Goal: Use online tool/utility: Utilize a website feature to perform a specific function

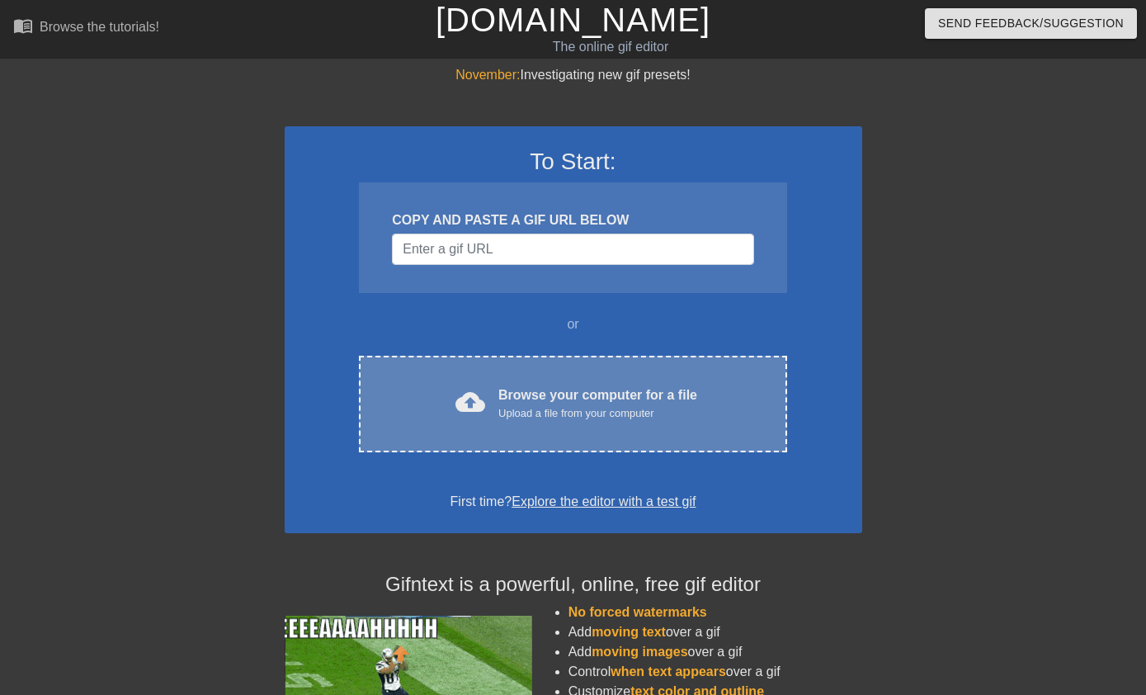
click at [531, 399] on div "Browse your computer for a file Upload a file from your computer" at bounding box center [597, 403] width 199 height 36
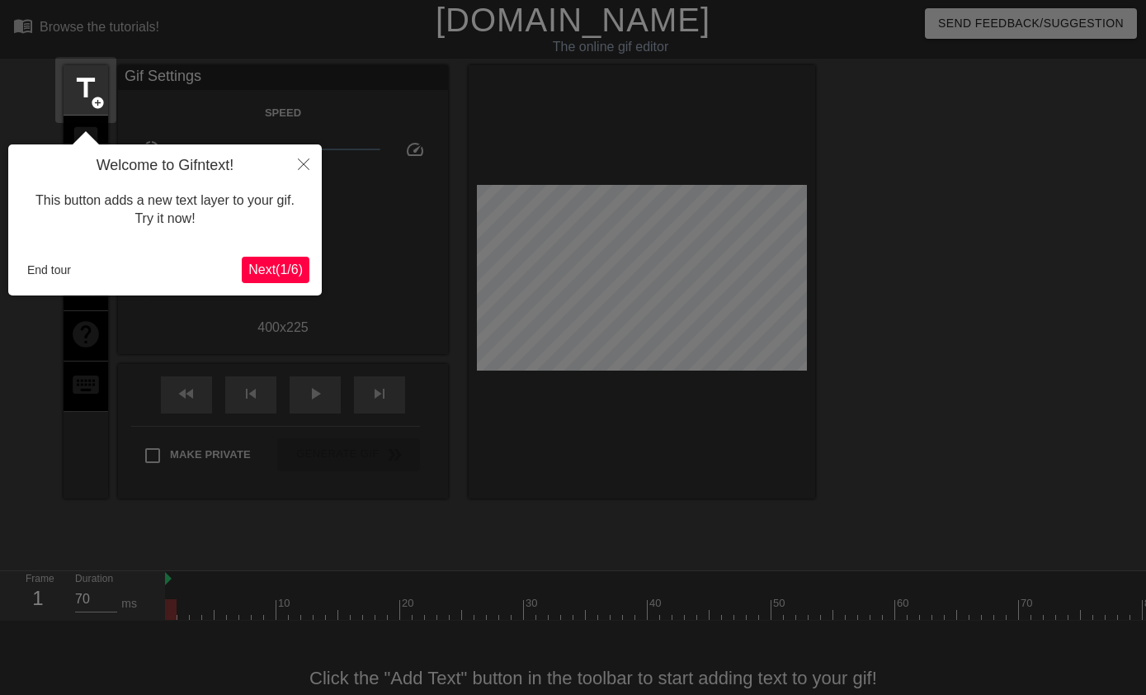
scroll to position [40, 0]
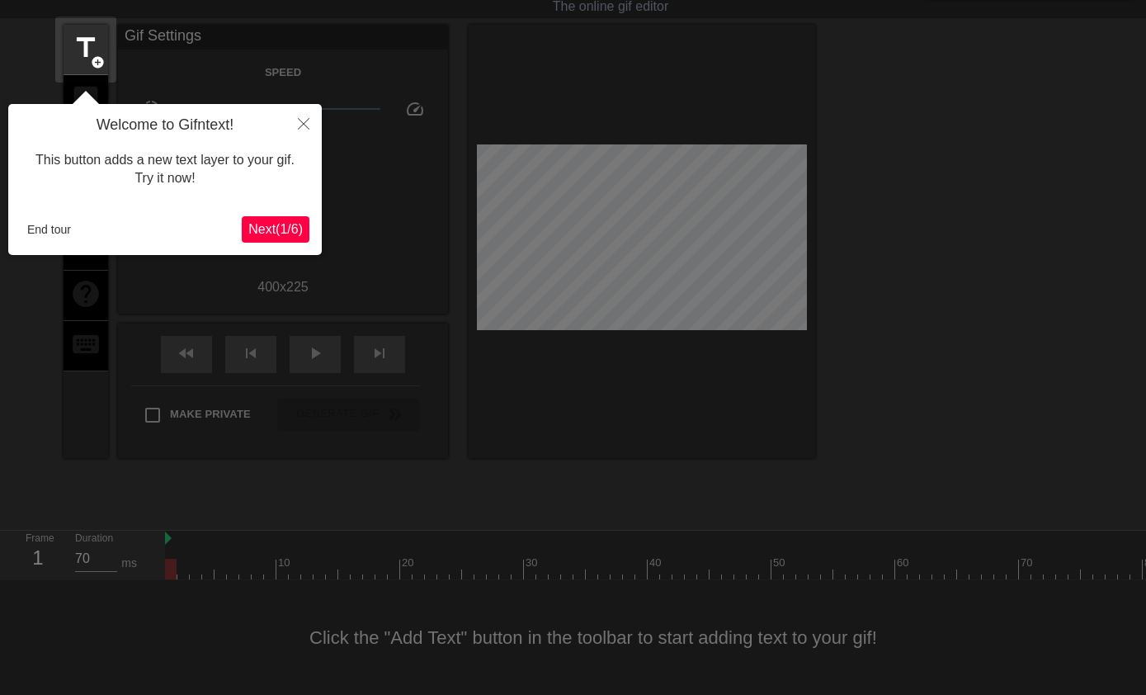
click at [40, 230] on button "End tour" at bounding box center [49, 229] width 57 height 25
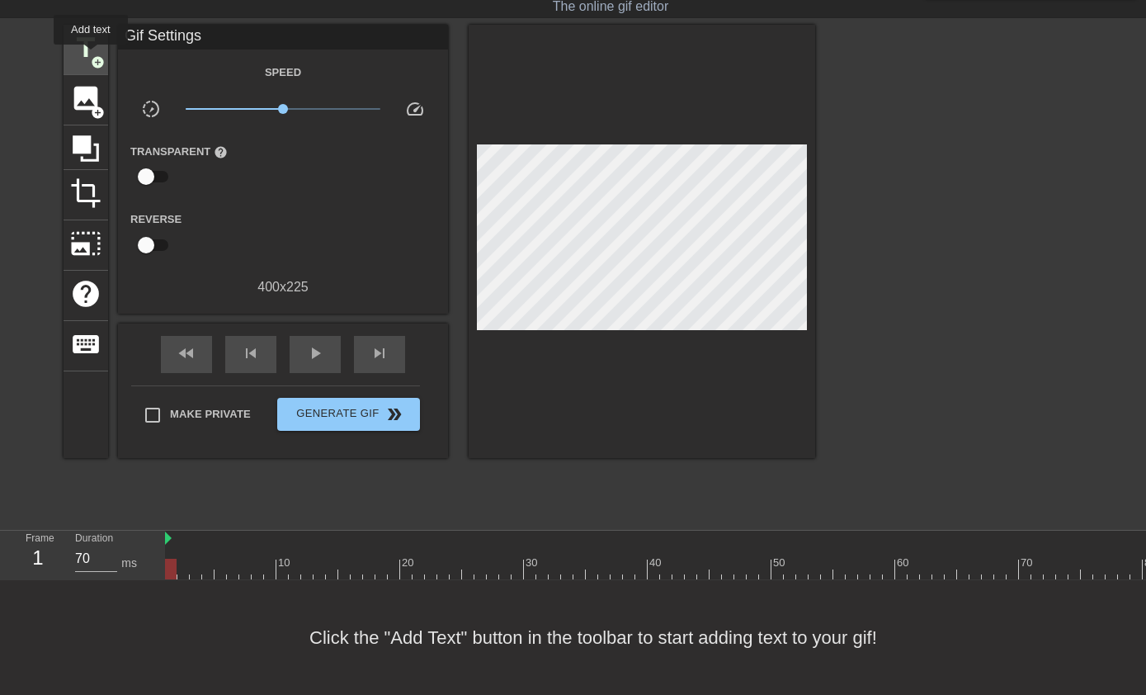
click at [87, 54] on span "title" at bounding box center [85, 47] width 31 height 31
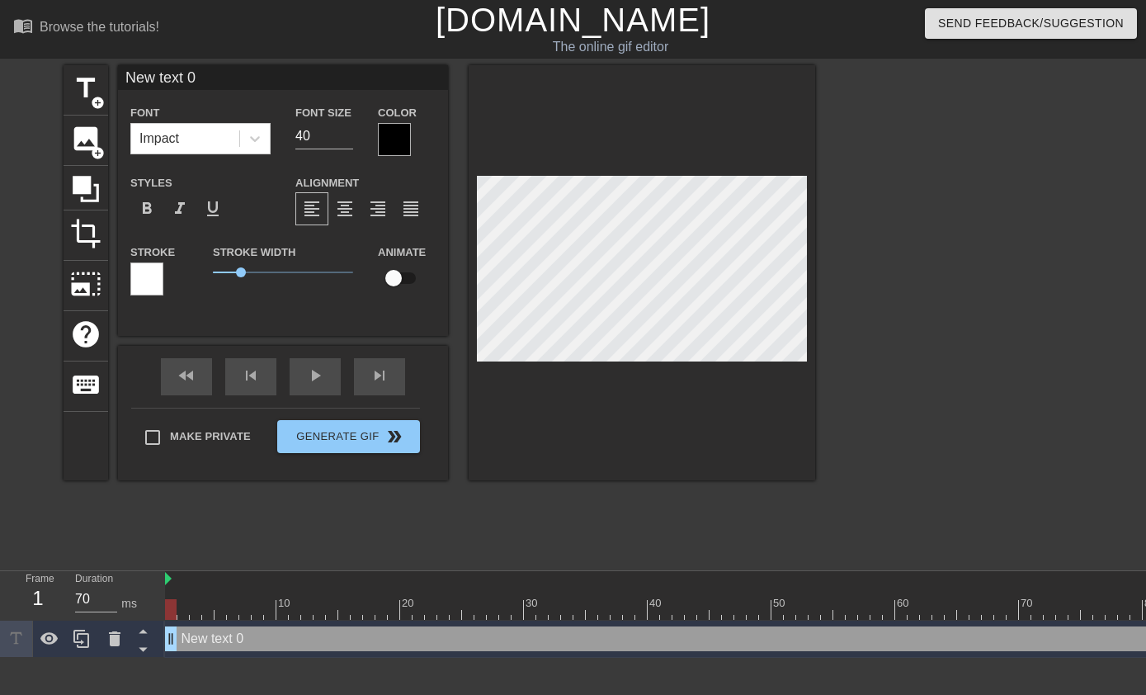
scroll to position [0, 2]
click at [130, 207] on div "format_bold" at bounding box center [146, 208] width 33 height 33
click at [132, 207] on div "format_bold" at bounding box center [146, 208] width 33 height 33
click at [324, 138] on input "40" at bounding box center [324, 136] width 58 height 26
drag, startPoint x: 318, startPoint y: 134, endPoint x: 291, endPoint y: 134, distance: 27.2
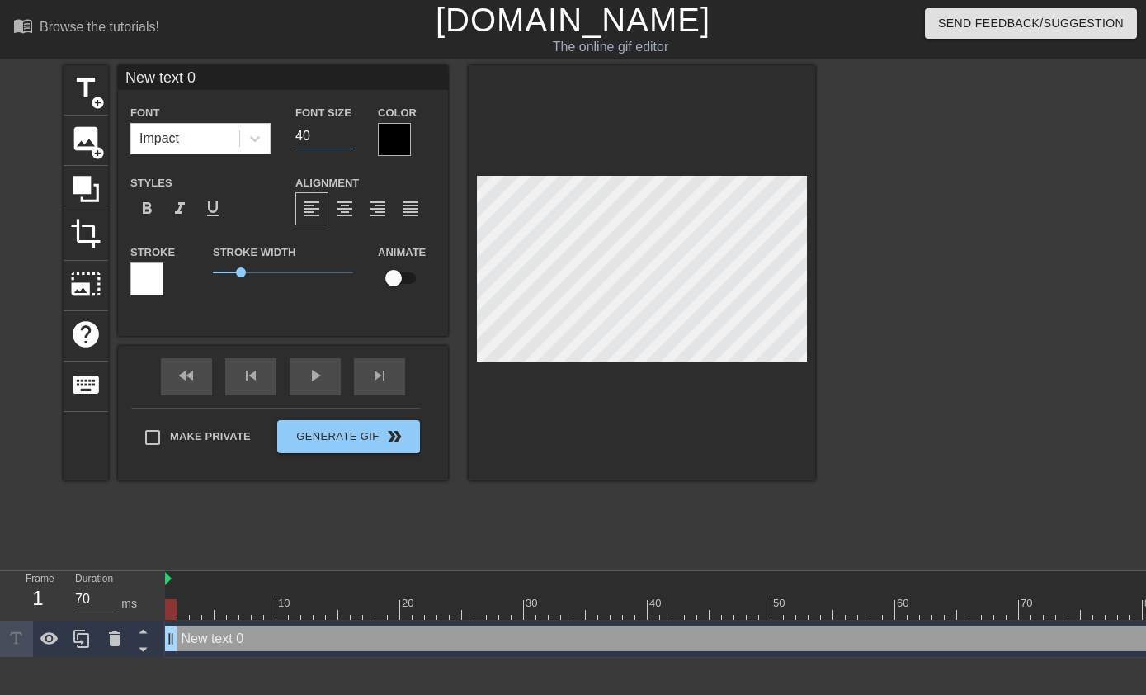
click at [291, 134] on div "Font Size 40" at bounding box center [324, 129] width 83 height 54
type input "1"
type input "20"
click at [87, 90] on span "title" at bounding box center [85, 88] width 31 height 31
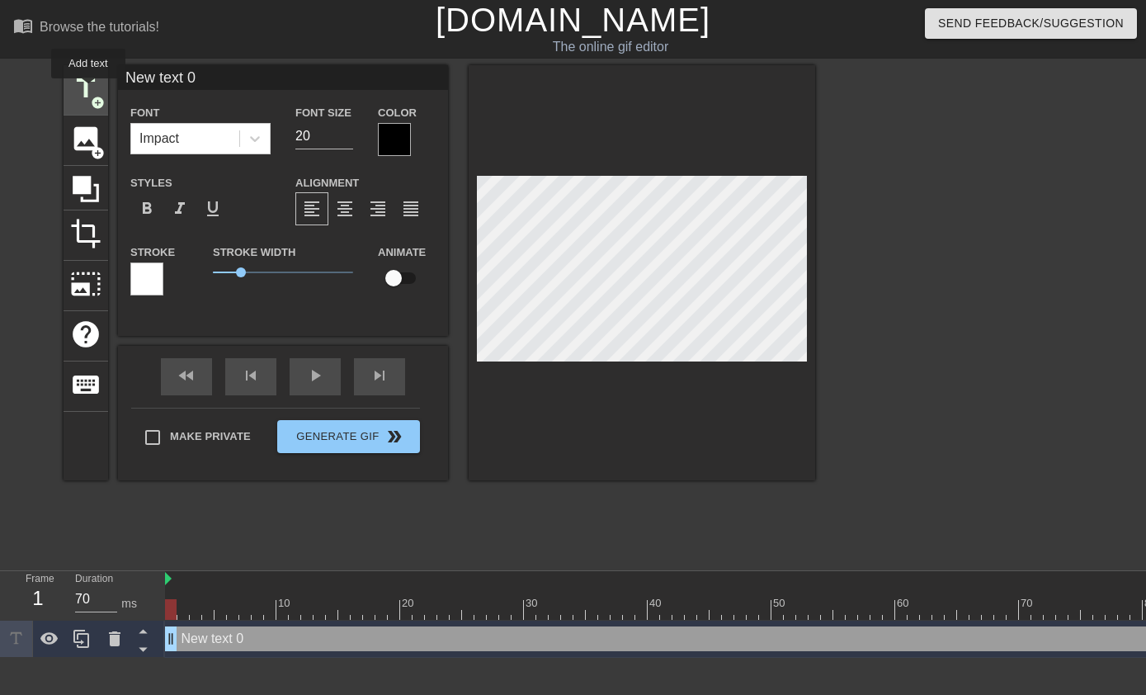
type input "New text 1"
type input "40"
